Goal: Navigation & Orientation: Find specific page/section

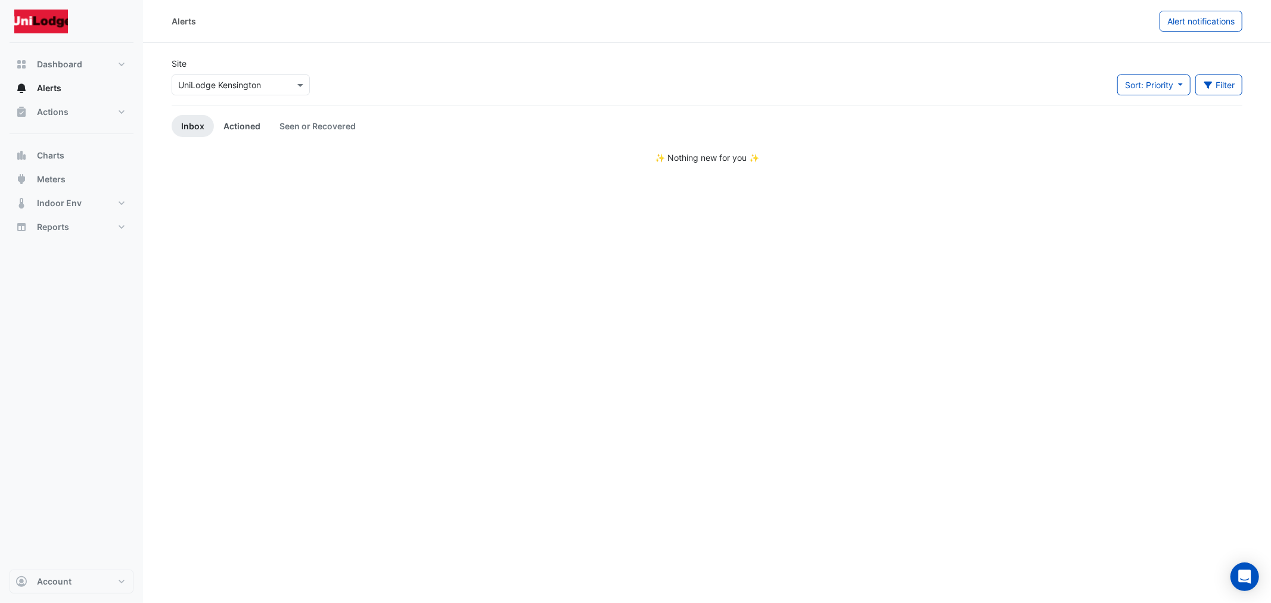
click at [234, 128] on link "Actioned" at bounding box center [242, 126] width 56 height 22
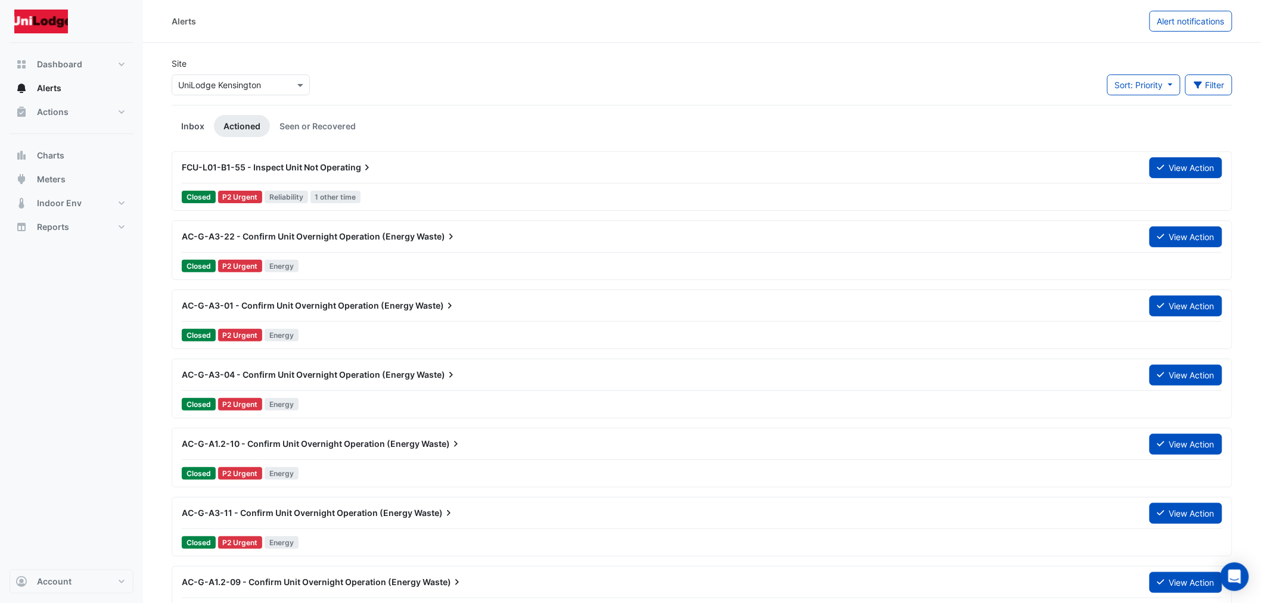
click at [197, 121] on link "Inbox" at bounding box center [193, 126] width 42 height 22
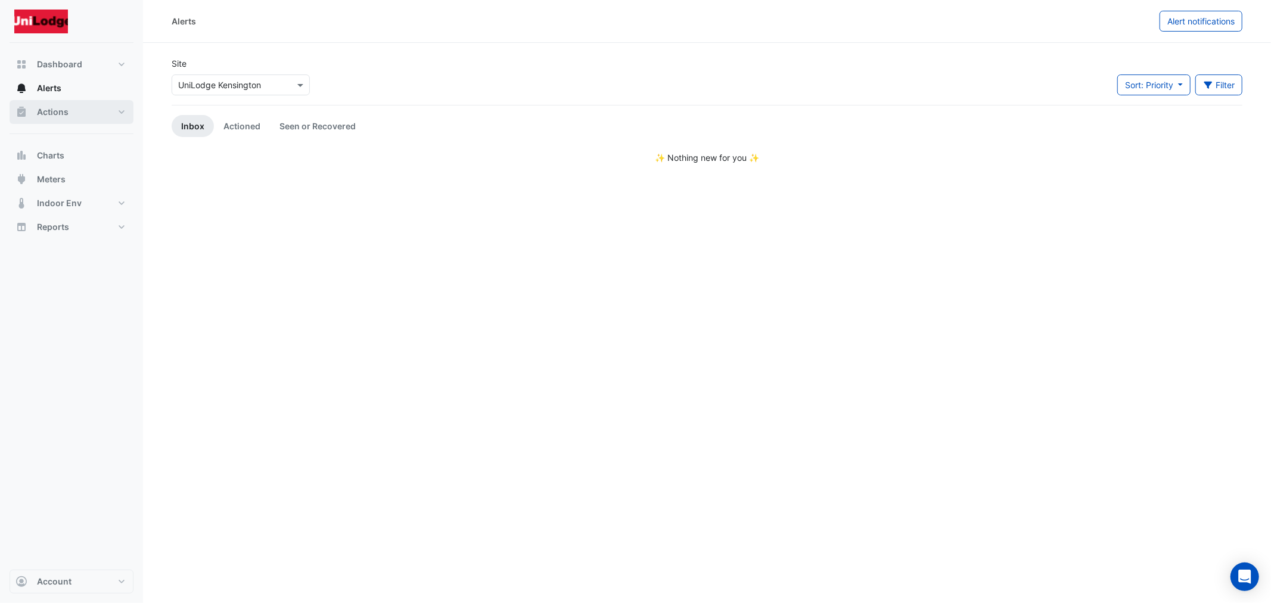
click at [39, 111] on span "Actions" at bounding box center [53, 112] width 32 height 12
